Goal: Information Seeking & Learning: Learn about a topic

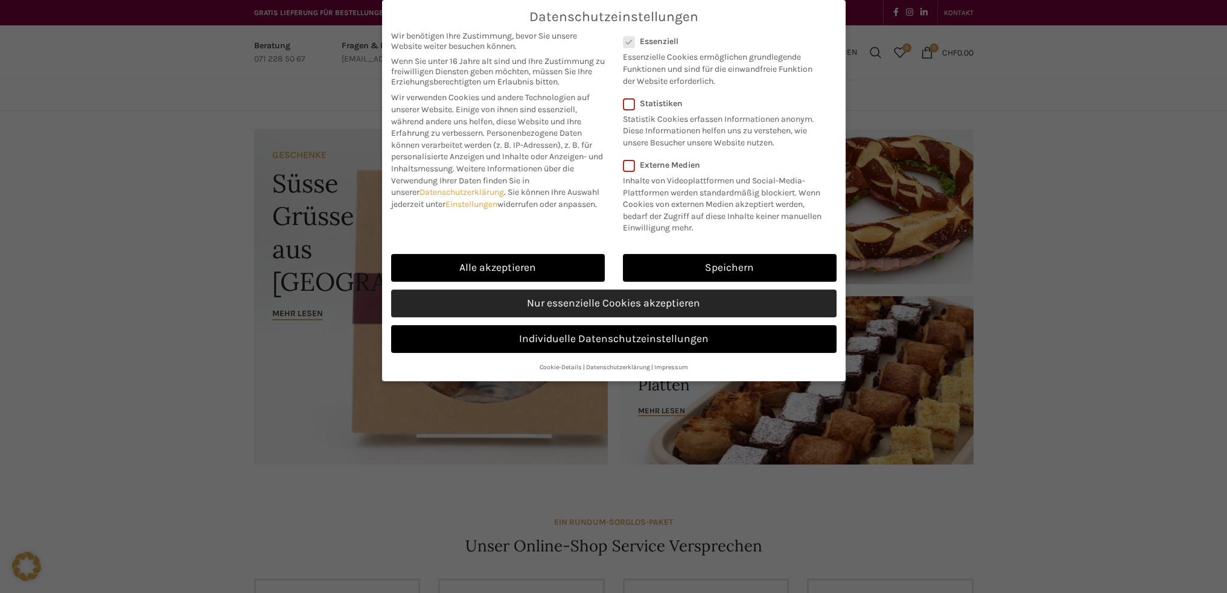
click at [587, 301] on link "Nur essenzielle Cookies akzeptieren" at bounding box center [613, 304] width 445 height 28
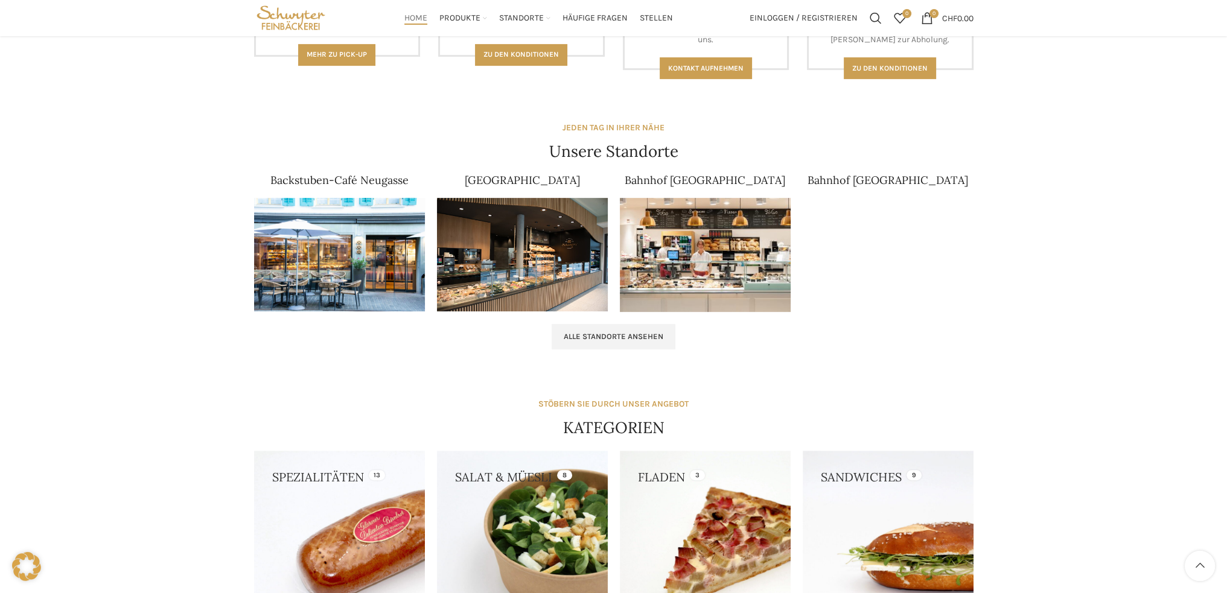
scroll to position [633, 0]
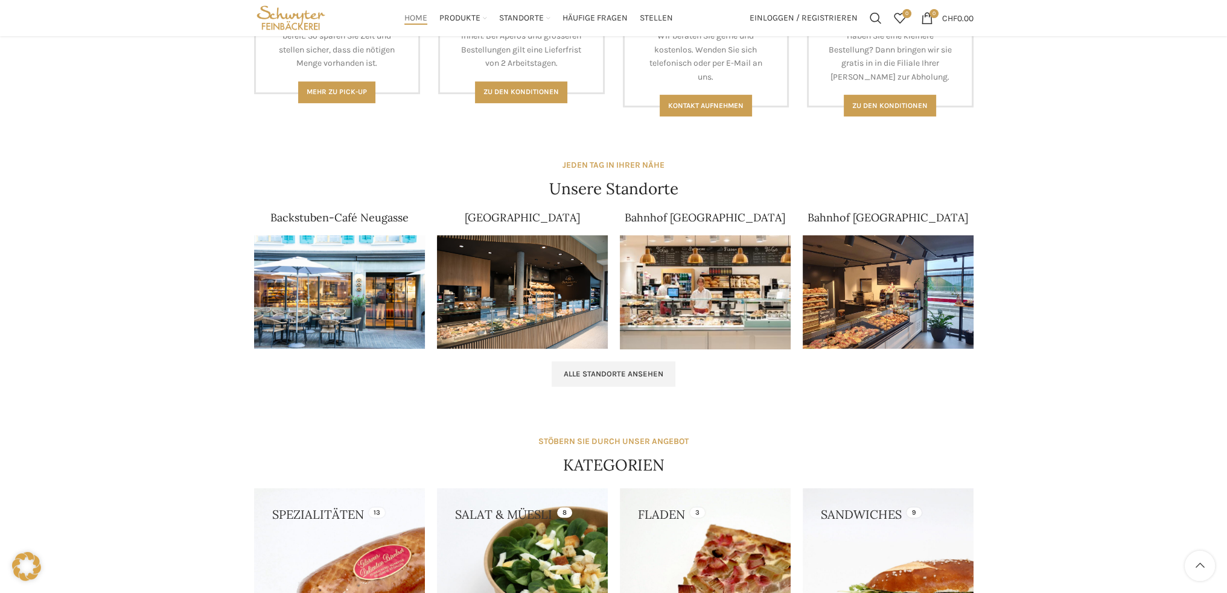
click at [342, 258] on img at bounding box center [339, 292] width 171 height 114
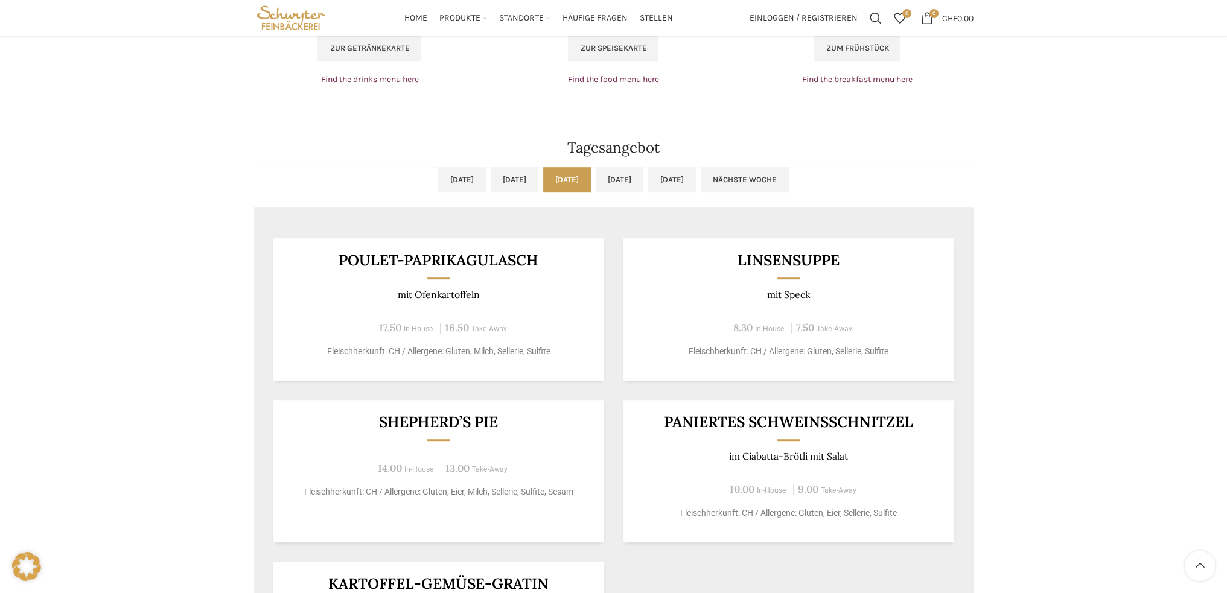
scroll to position [706, 0]
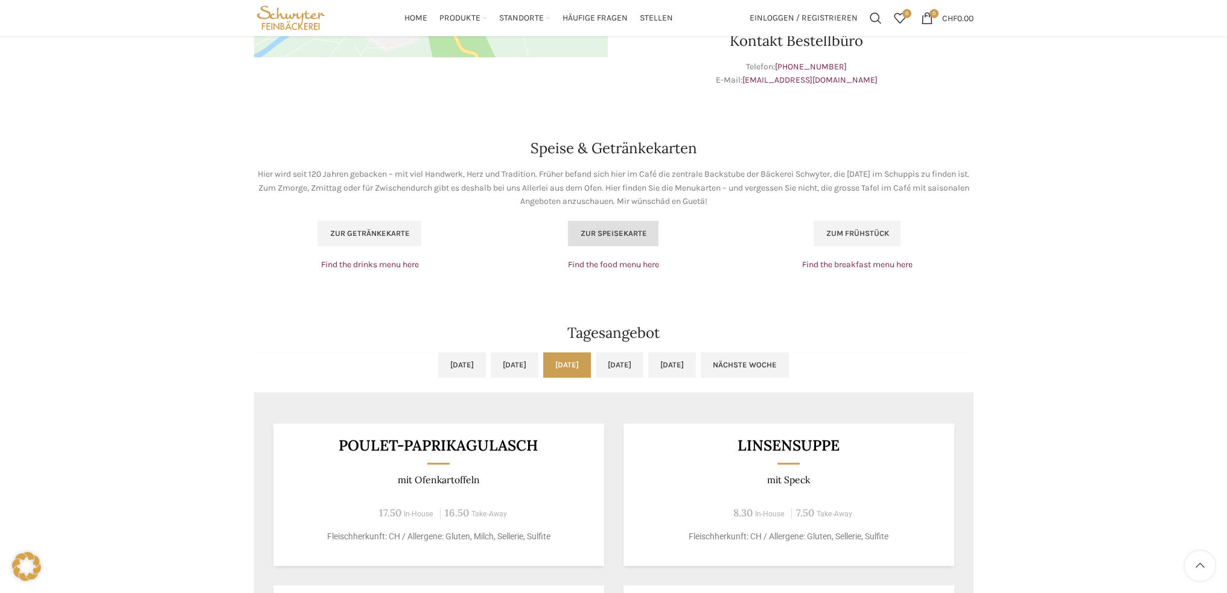
drag, startPoint x: 611, startPoint y: 219, endPoint x: 606, endPoint y: 224, distance: 6.8
click at [611, 219] on div "Zur Speisekarte Find the food menu here" at bounding box center [613, 246] width 244 height 63
click at [622, 234] on span "Zur Speisekarte" at bounding box center [613, 234] width 66 height 10
